Goal: Information Seeking & Learning: Learn about a topic

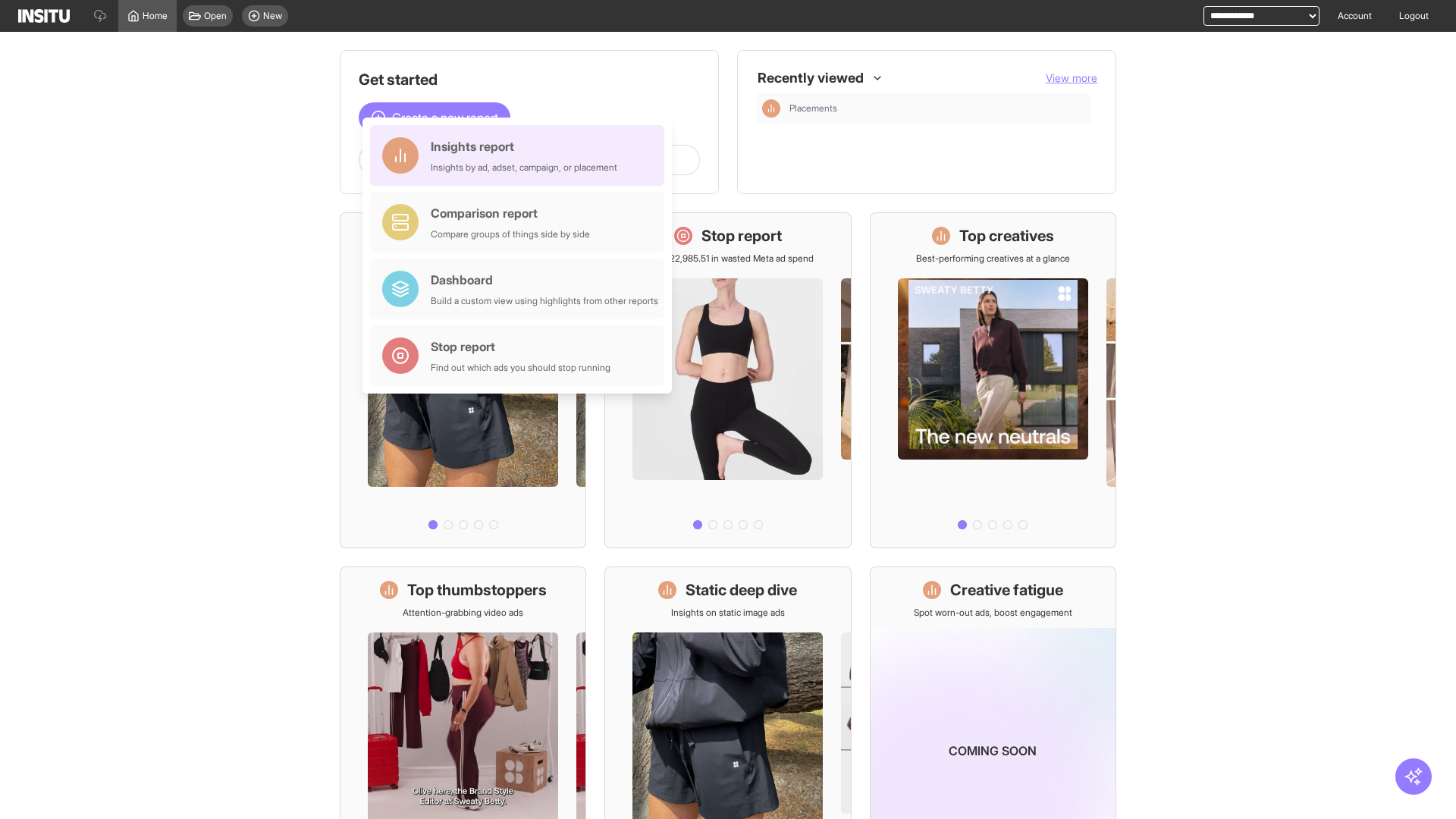
click at [521, 155] on div "Insights report Insights by ad, adset, campaign, or placement" at bounding box center [524, 155] width 187 height 36
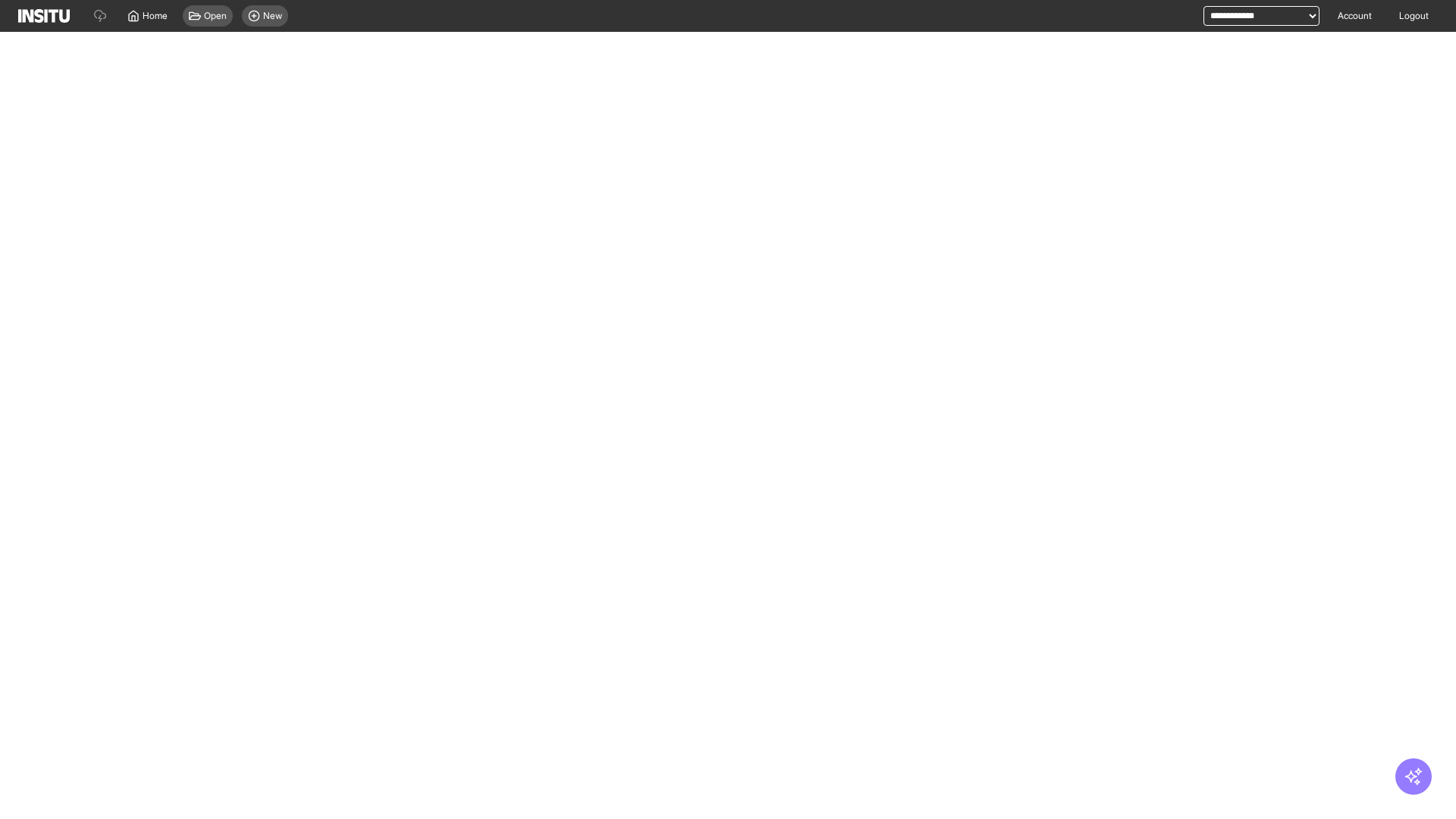
select select "**"
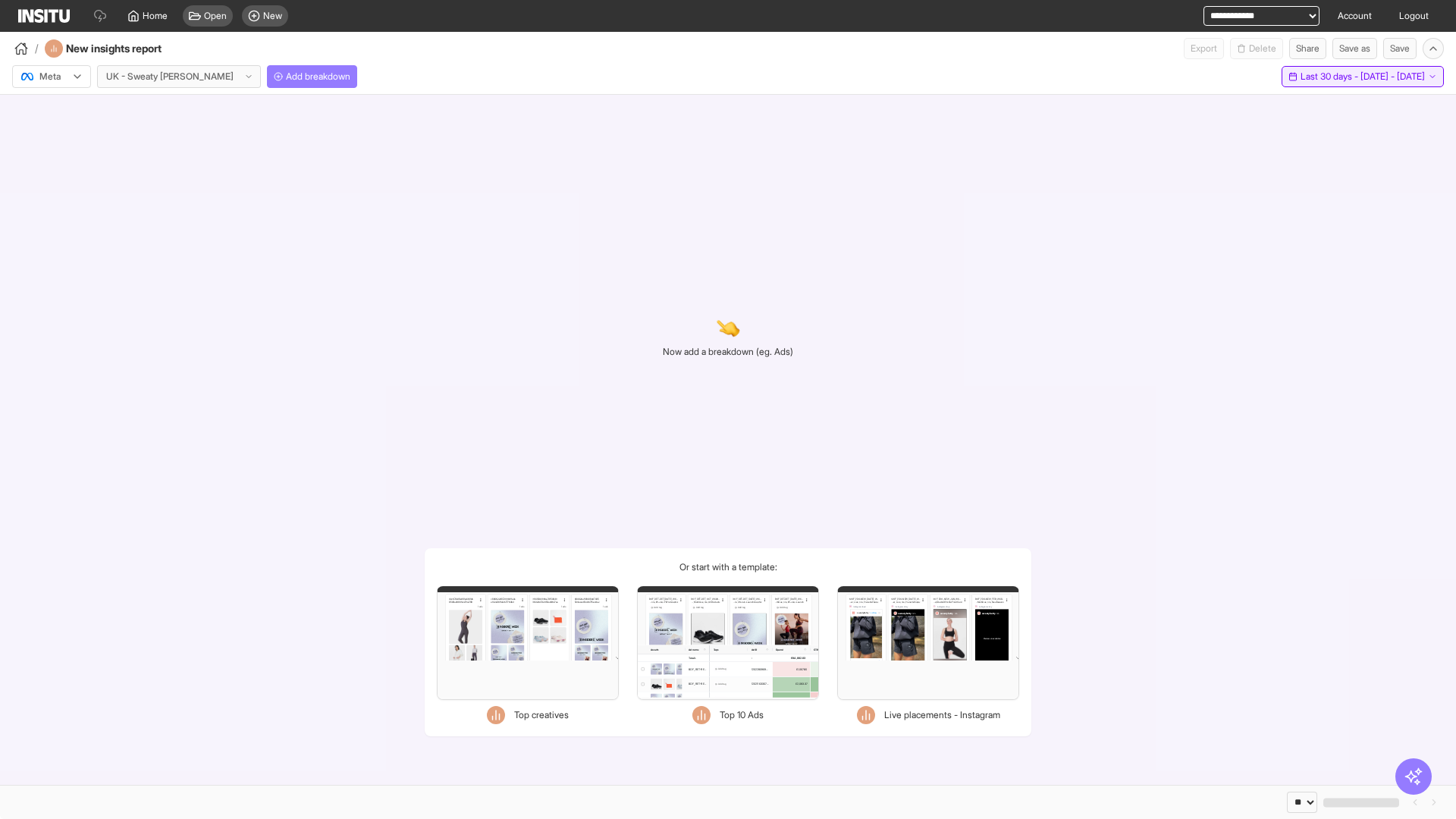
click at [1329, 76] on span "Last 30 days - [DATE] - [DATE]" at bounding box center [1362, 76] width 124 height 12
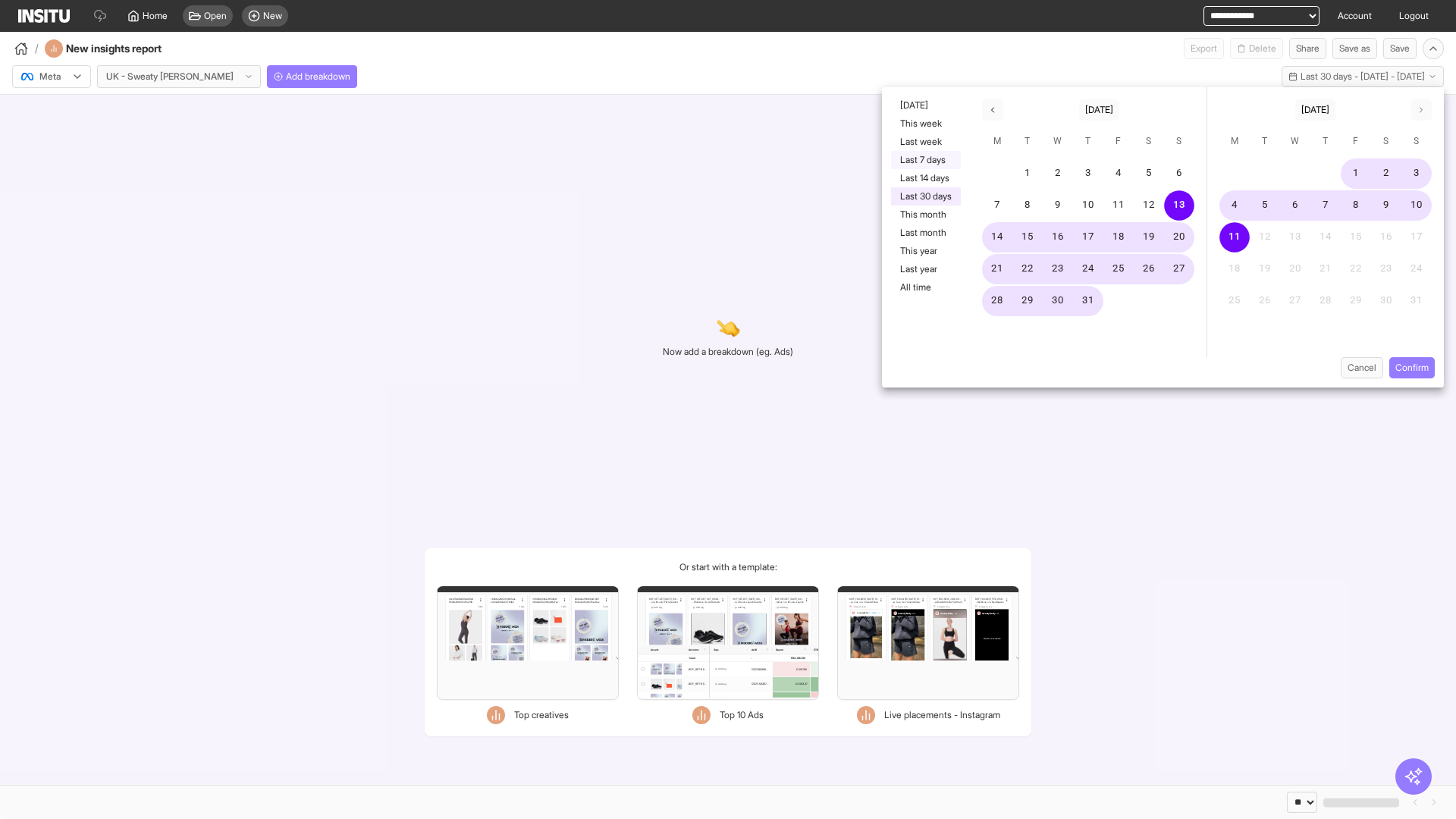
click at [925, 160] on button "Last 7 days" at bounding box center [925, 160] width 70 height 18
